Goal: Check status: Check status

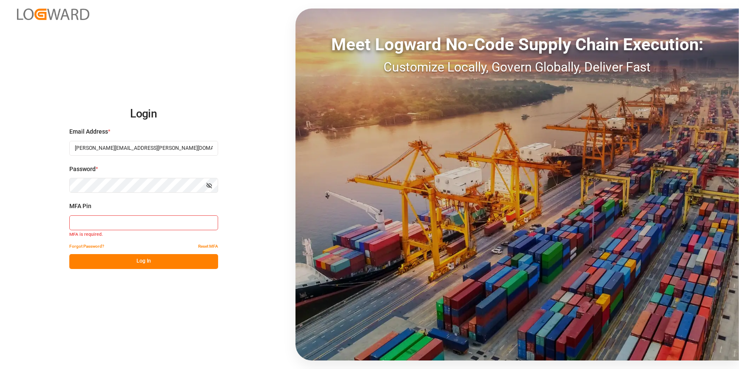
click at [136, 222] on input at bounding box center [143, 222] width 149 height 15
type input "666543"
click at [159, 256] on button "Log In" at bounding box center [143, 261] width 149 height 15
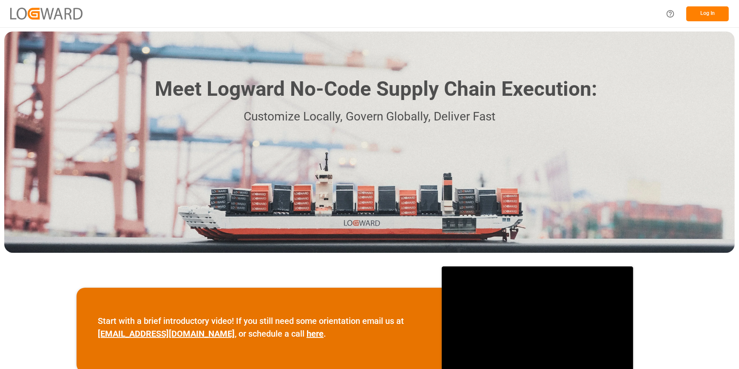
click at [705, 16] on button "Log In" at bounding box center [707, 13] width 43 height 15
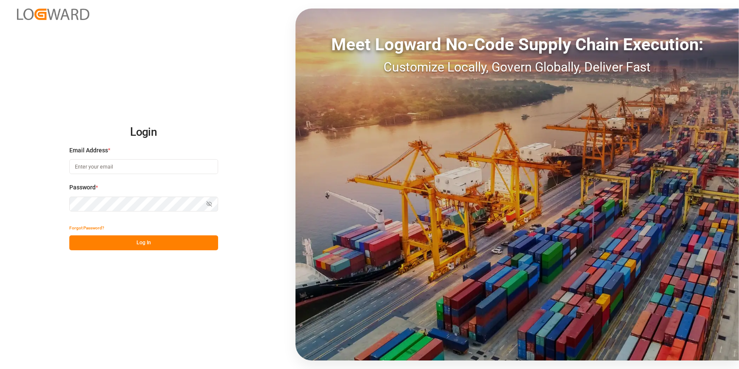
type input "[PERSON_NAME][EMAIL_ADDRESS][PERSON_NAME][DOMAIN_NAME]"
click at [122, 239] on button "Log In" at bounding box center [143, 242] width 149 height 15
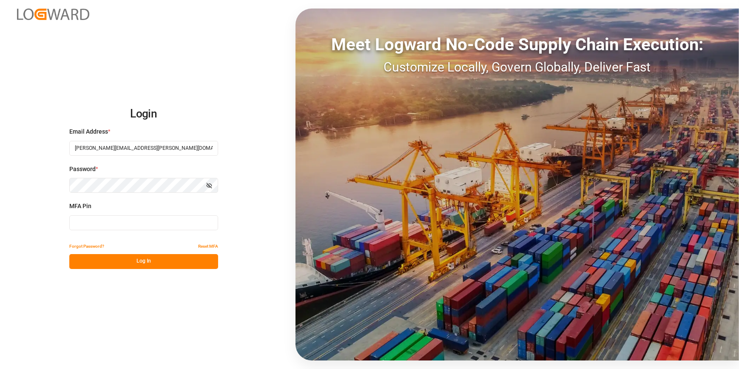
click at [97, 225] on input at bounding box center [143, 222] width 149 height 15
type input "168565"
click at [139, 261] on button "Log In" at bounding box center [143, 261] width 149 height 15
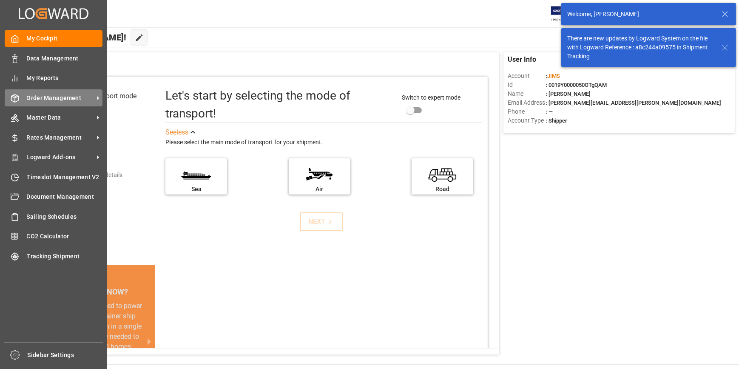
click at [56, 102] on span "Order Management" at bounding box center [60, 98] width 67 height 9
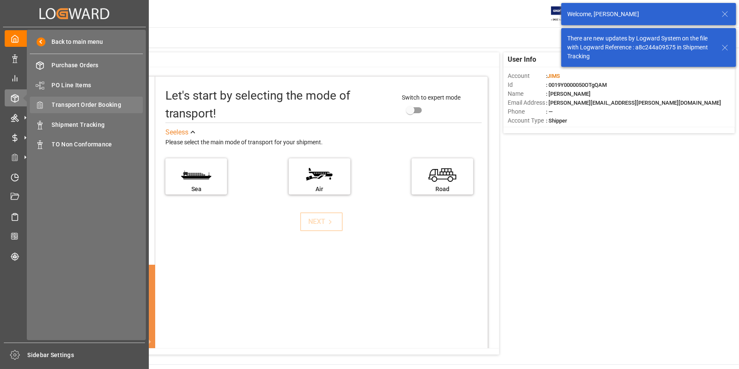
click at [79, 107] on span "Transport Order Booking" at bounding box center [97, 104] width 91 height 9
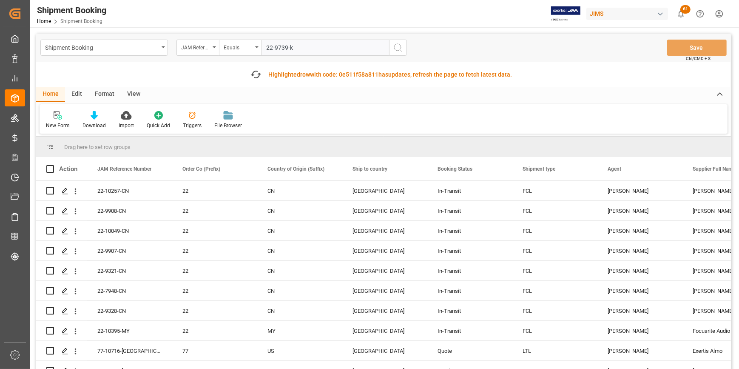
type input "22-9739-kr"
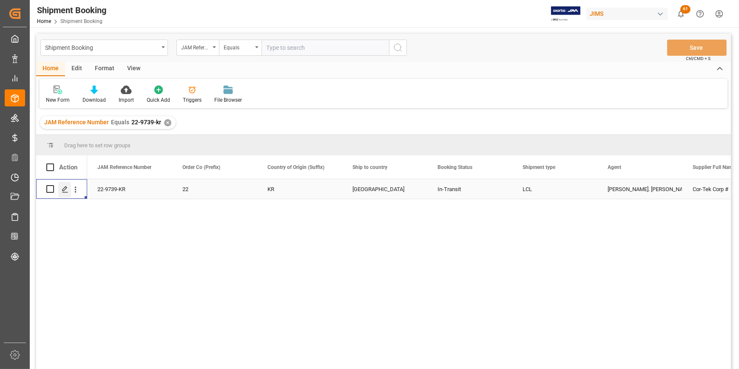
click at [64, 190] on polygon "Press SPACE to select this row." at bounding box center [64, 188] width 4 height 4
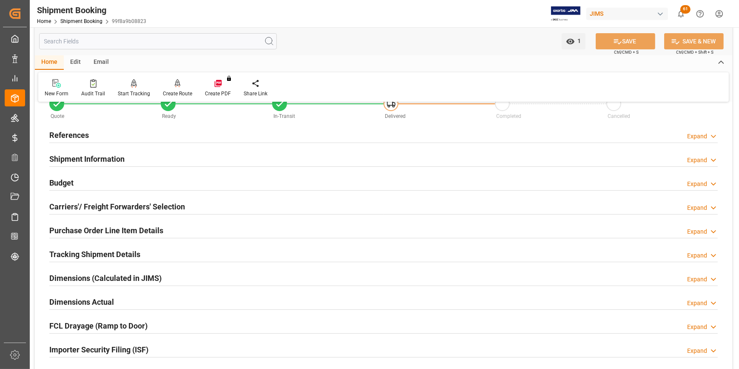
scroll to position [38, 0]
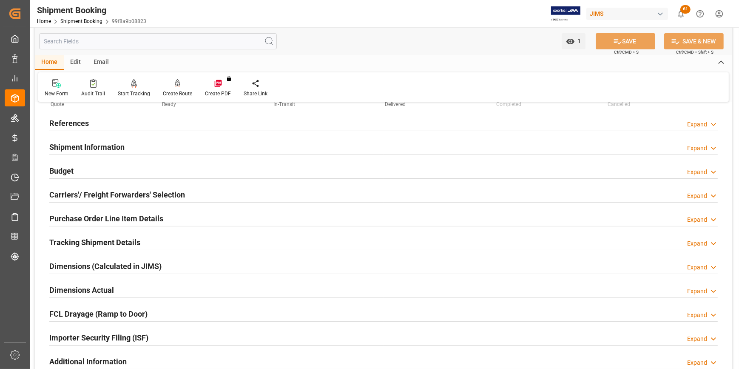
click at [70, 125] on h2 "References" at bounding box center [69, 122] width 40 height 11
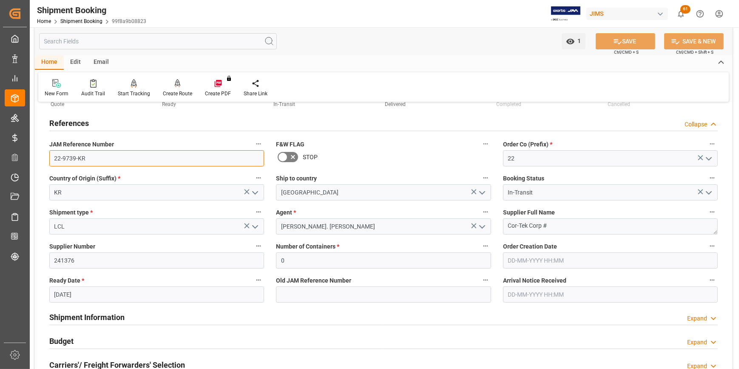
drag, startPoint x: 94, startPoint y: 155, endPoint x: 34, endPoint y: 152, distance: 60.9
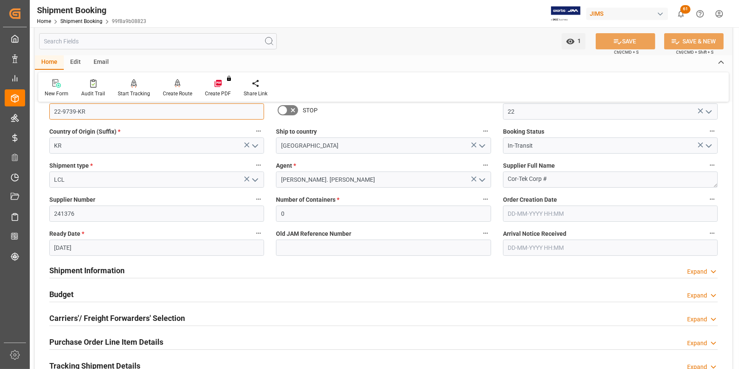
scroll to position [154, 0]
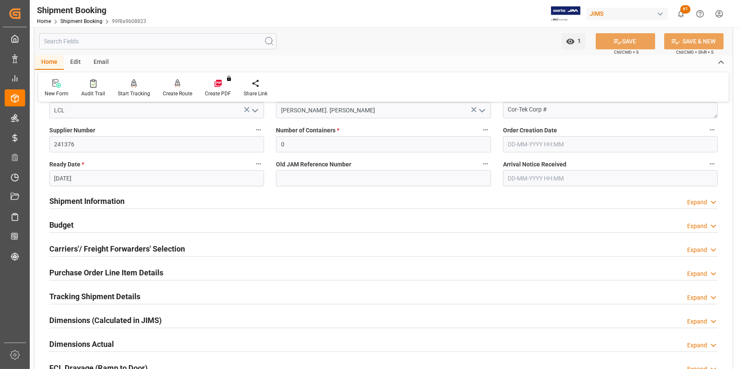
click at [83, 204] on h2 "Shipment Information" at bounding box center [86, 200] width 75 height 11
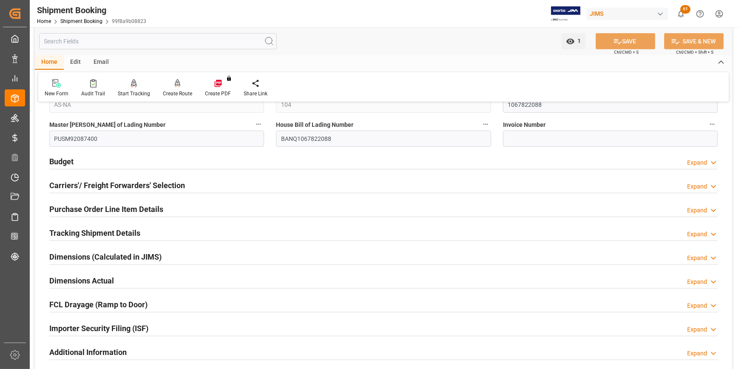
scroll to position [541, 0]
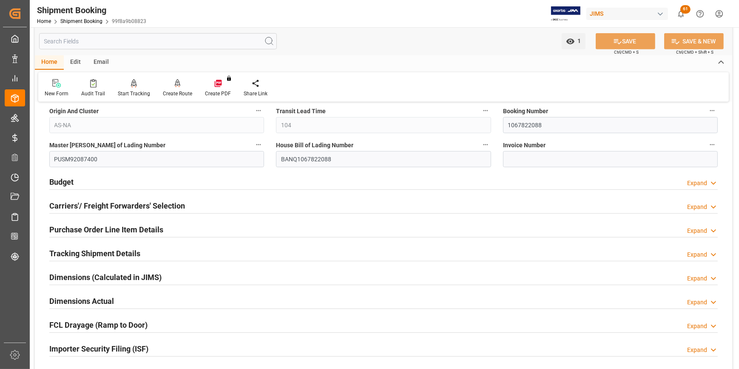
click at [100, 254] on h2 "Tracking Shipment Details" at bounding box center [94, 252] width 91 height 11
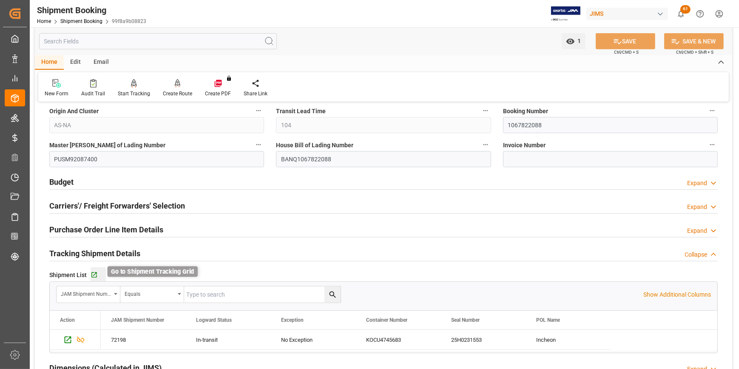
click at [91, 272] on icon "button" at bounding box center [94, 275] width 6 height 6
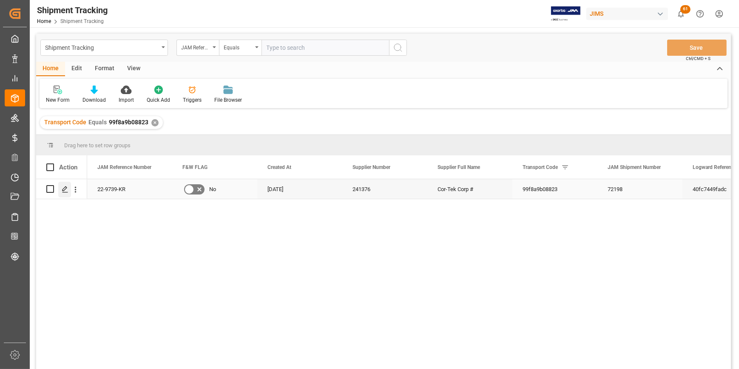
click at [65, 190] on icon "Press SPACE to select this row." at bounding box center [65, 189] width 7 height 7
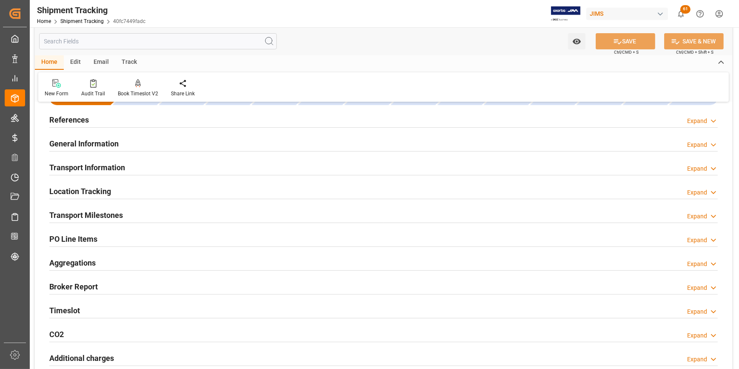
scroll to position [77, 0]
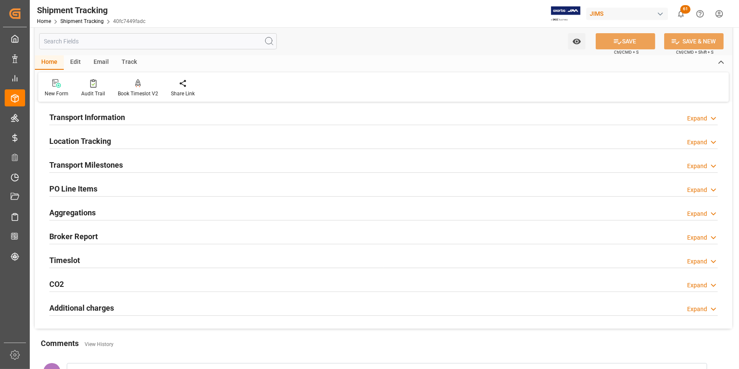
click at [87, 168] on h2 "Transport Milestones" at bounding box center [86, 164] width 74 height 11
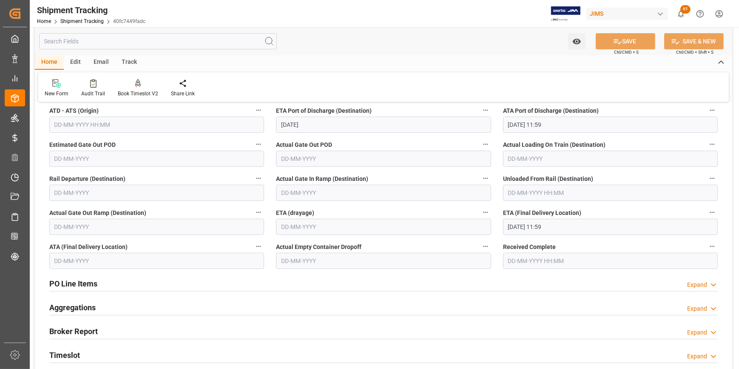
scroll to position [232, 0]
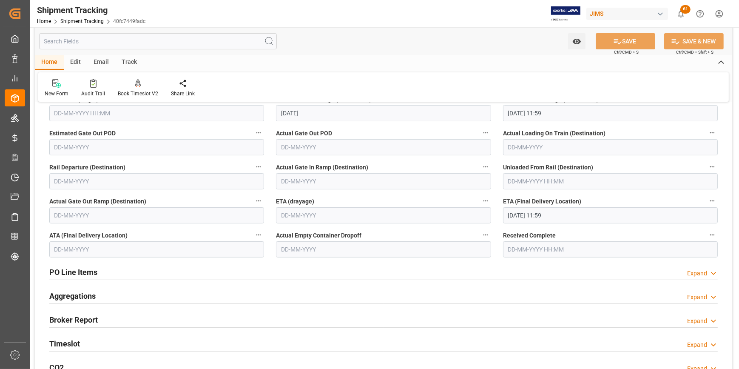
click at [510, 218] on input "25-08-2025 11:59" at bounding box center [610, 215] width 215 height 16
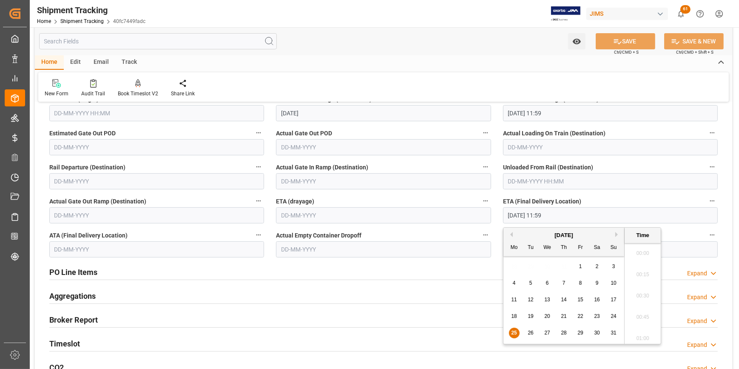
scroll to position [959, 0]
click at [562, 336] on div "28" at bounding box center [564, 333] width 11 height 10
type input "28-08-2025 11:59"
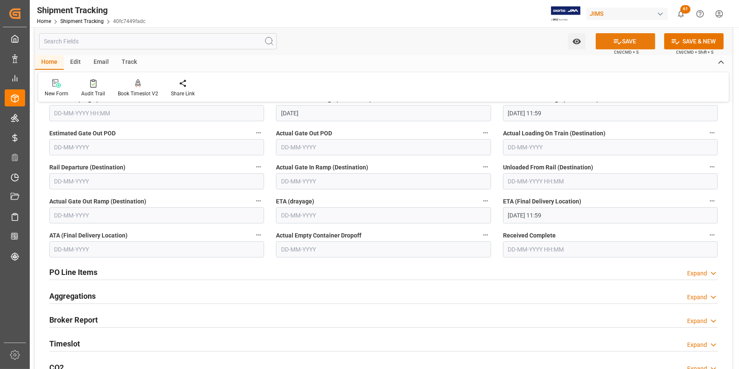
click at [621, 43] on button "SAVE" at bounding box center [626, 41] width 60 height 16
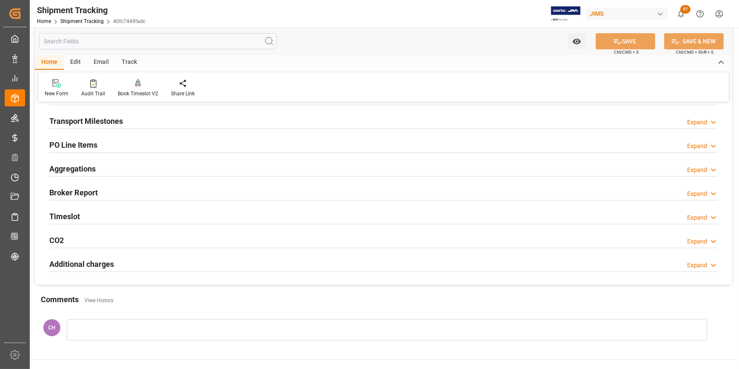
scroll to position [77, 0]
